Goal: Find specific fact

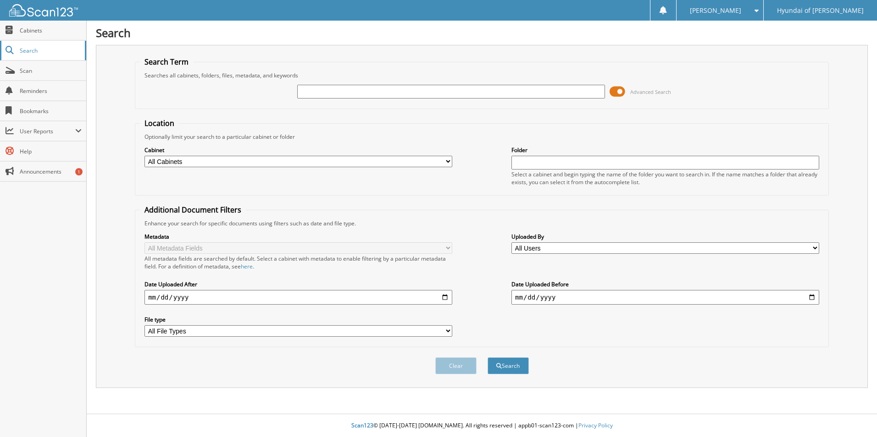
click at [42, 50] on span "Search" at bounding box center [50, 51] width 61 height 8
click at [422, 90] on input "text" at bounding box center [451, 92] width 308 height 14
type input "561326"
click at [487, 358] on button "Search" at bounding box center [507, 366] width 41 height 17
